Goal: Check status: Check status

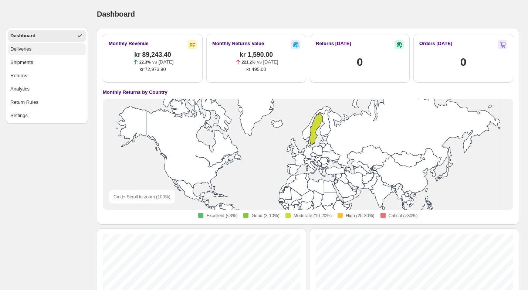
click at [41, 49] on button "Deliveries" at bounding box center [47, 49] width 78 height 12
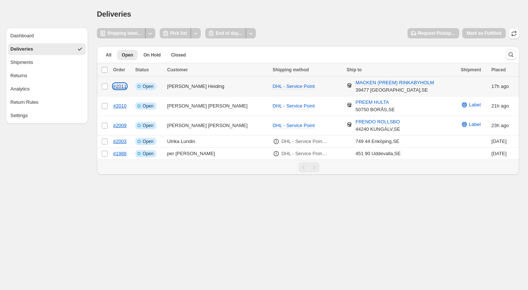
click at [117, 87] on link "#2011" at bounding box center [119, 87] width 13 height 6
click at [118, 108] on link "#2010" at bounding box center [119, 106] width 13 height 6
click at [117, 125] on link "#2009" at bounding box center [119, 126] width 13 height 6
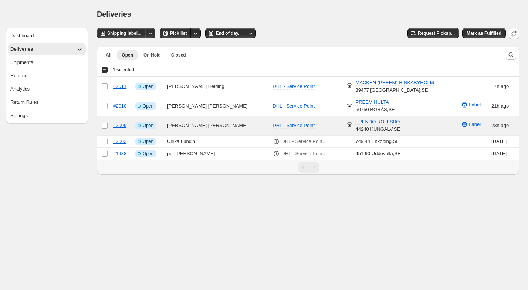
click at [349, 31] on div "Shipping label... Pick list End of day... Request Pickup... [PERSON_NAME] as Fu…" at bounding box center [308, 33] width 422 height 11
click at [373, 27] on div "Deliveries. This page is ready Deliveries" at bounding box center [308, 14] width 422 height 28
click at [249, 31] on icon "Other actions" at bounding box center [250, 33] width 7 height 7
click at [272, 14] on div "Deliveries" at bounding box center [308, 14] width 422 height 10
click at [198, 33] on icon "Other actions" at bounding box center [195, 33] width 7 height 7
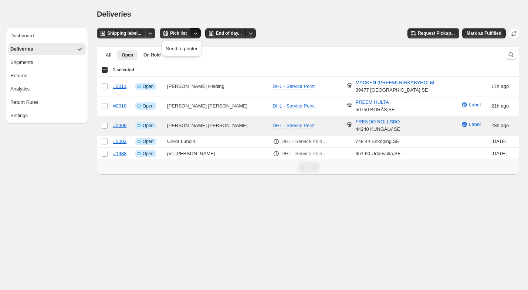
click at [244, 3] on div "Deliveries. This page is ready Deliveries" at bounding box center [308, 14] width 422 height 28
click at [152, 32] on icon "Other actions" at bounding box center [149, 33] width 7 height 7
